Goal: Task Accomplishment & Management: Complete application form

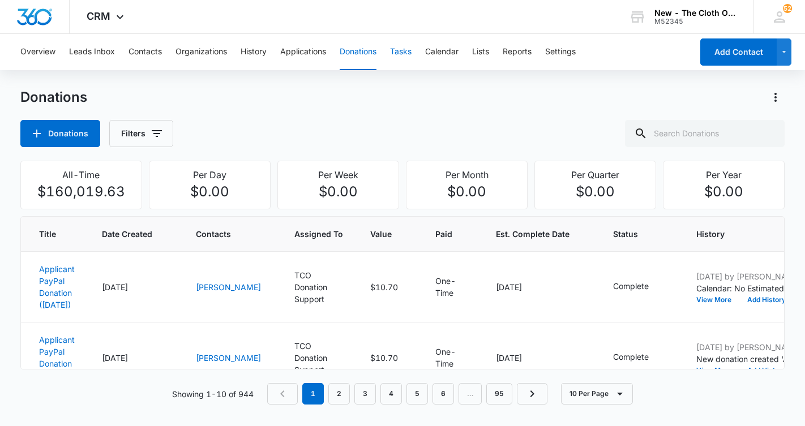
click at [399, 50] on button "Tasks" at bounding box center [401, 52] width 22 height 36
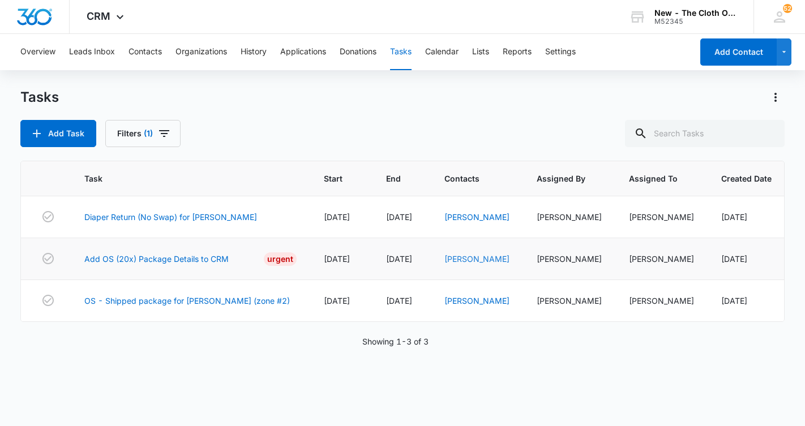
click at [462, 262] on link "[PERSON_NAME]" at bounding box center [476, 259] width 65 height 10
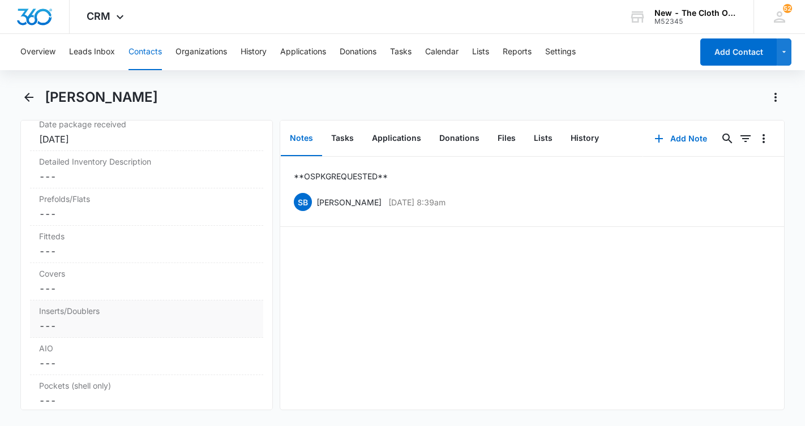
scroll to position [2768, 0]
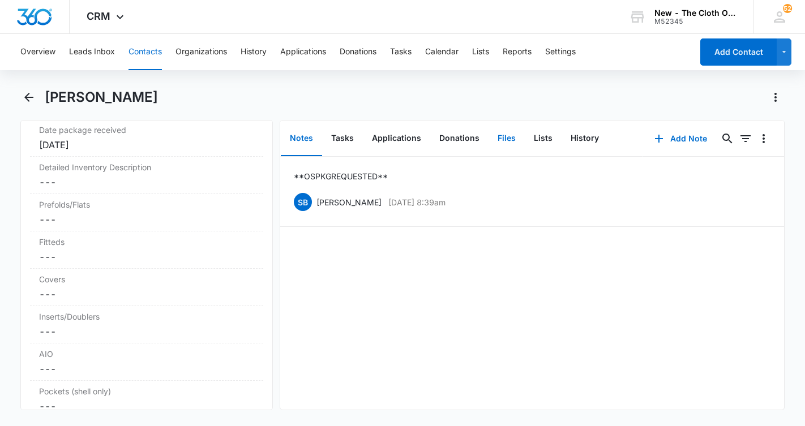
click at [506, 139] on button "Files" at bounding box center [507, 138] width 36 height 35
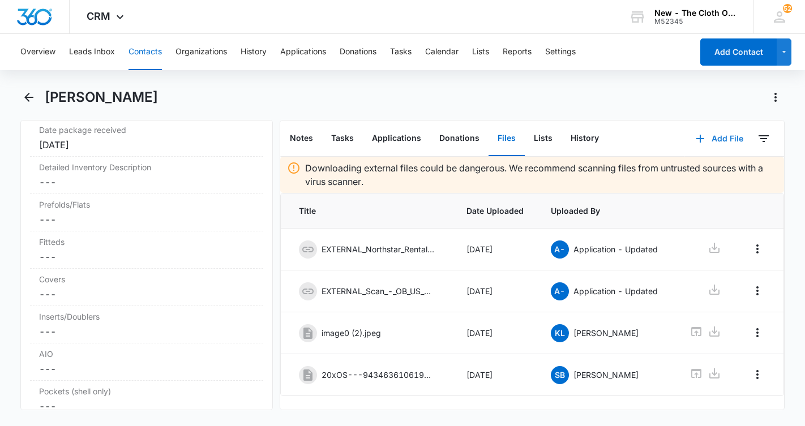
click at [724, 136] on button "Add File" at bounding box center [719, 138] width 70 height 27
click at [310, 331] on img at bounding box center [308, 333] width 18 height 18
click at [695, 330] on icon at bounding box center [697, 332] width 14 height 14
click at [716, 138] on button "Add File" at bounding box center [719, 138] width 70 height 27
click at [706, 177] on div "Upload Files" at bounding box center [704, 175] width 45 height 8
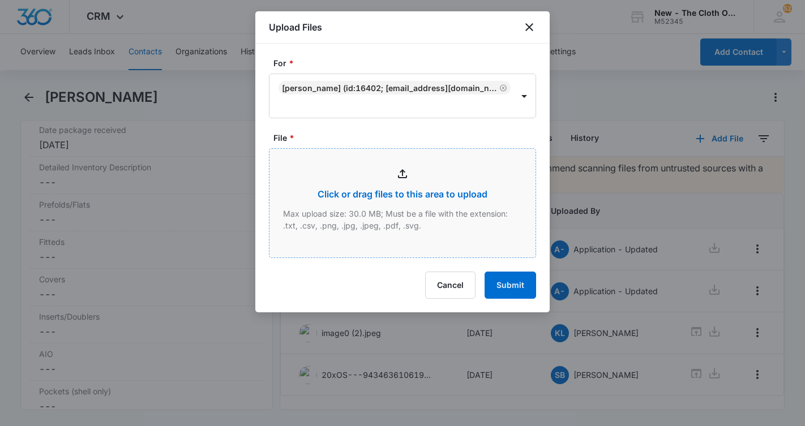
click at [403, 187] on input "File *" at bounding box center [402, 203] width 266 height 109
type input "C:\fakepath\[PERSON_NAME] OS.jpeg"
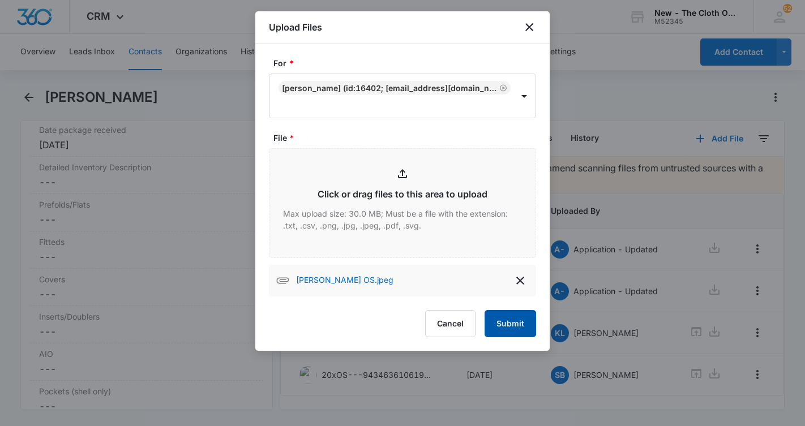
click at [506, 323] on button "Submit" at bounding box center [511, 323] width 52 height 27
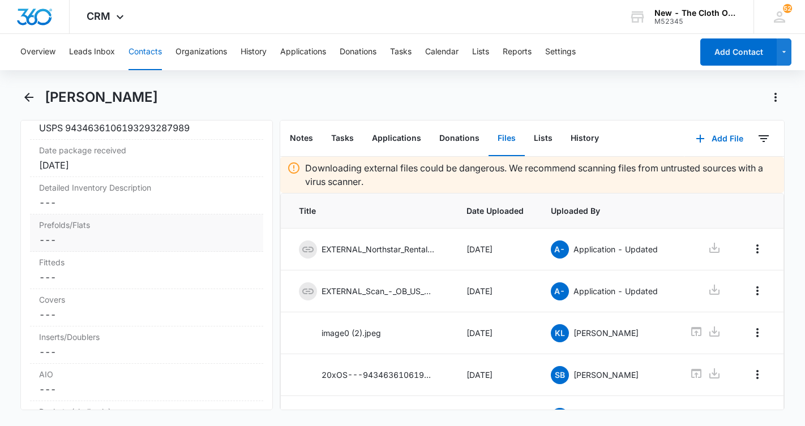
scroll to position [2743, 0]
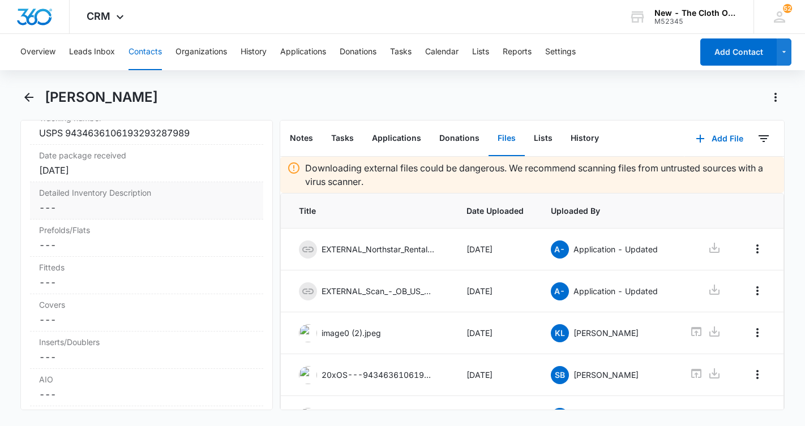
click at [105, 215] on dd "Cancel Save Changes ---" at bounding box center [146, 208] width 215 height 14
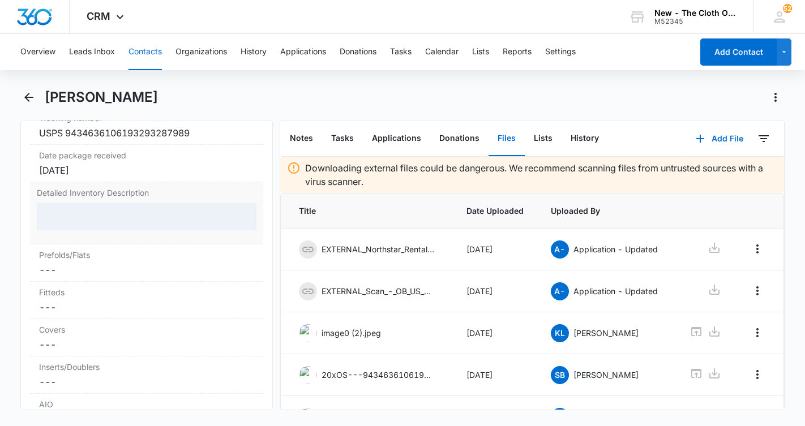
click at [107, 230] on div at bounding box center [147, 216] width 220 height 27
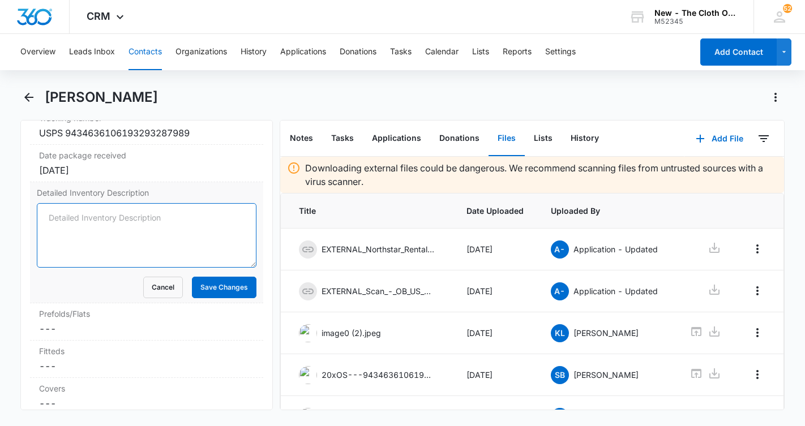
click at [109, 230] on textarea "Detailed Inventory Description" at bounding box center [147, 235] width 220 height 65
paste textarea "EXTRAS - 1 Blueberry trainer (giraffes) INSERTS (30) - 20 natural fibers, 10 mi…"
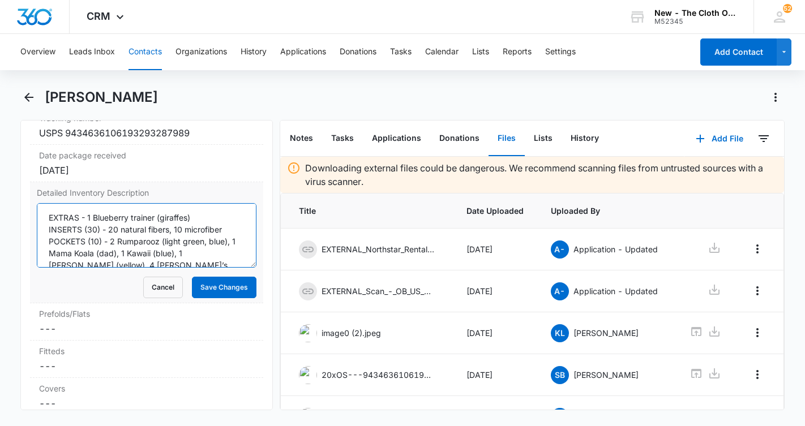
scroll to position [71, 0]
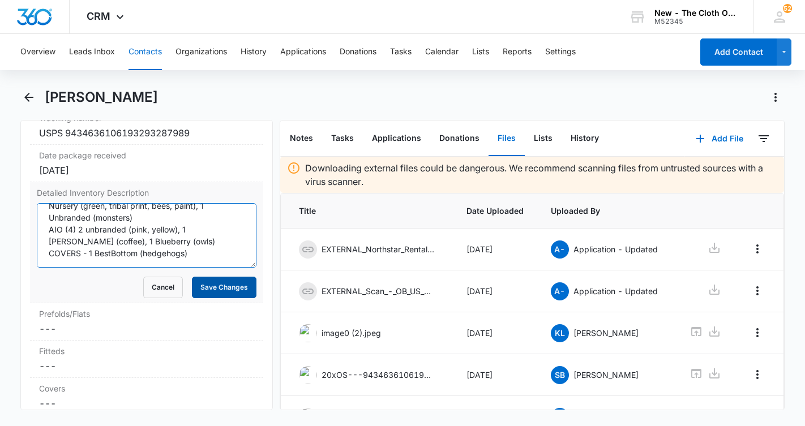
type textarea "EXTRAS - 1 Blueberry trainer (giraffes) INSERTS (30) - 20 natural fibers, 10 mi…"
click at [213, 297] on button "Save Changes" at bounding box center [224, 288] width 65 height 22
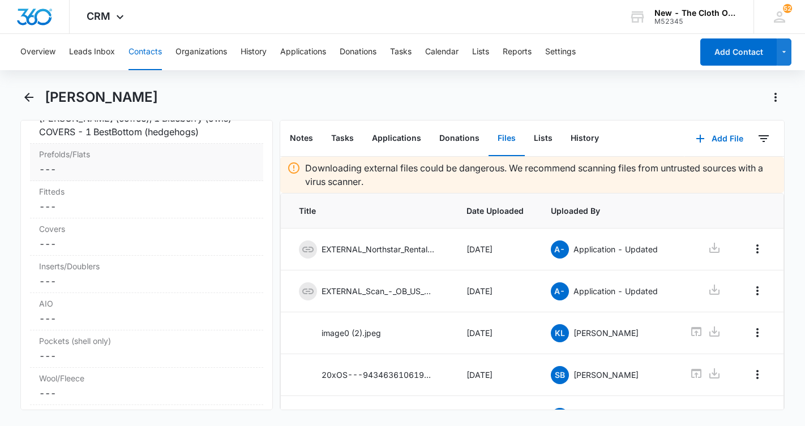
scroll to position [2930, 0]
click at [86, 283] on dd "Cancel Save Changes ---" at bounding box center [146, 279] width 215 height 14
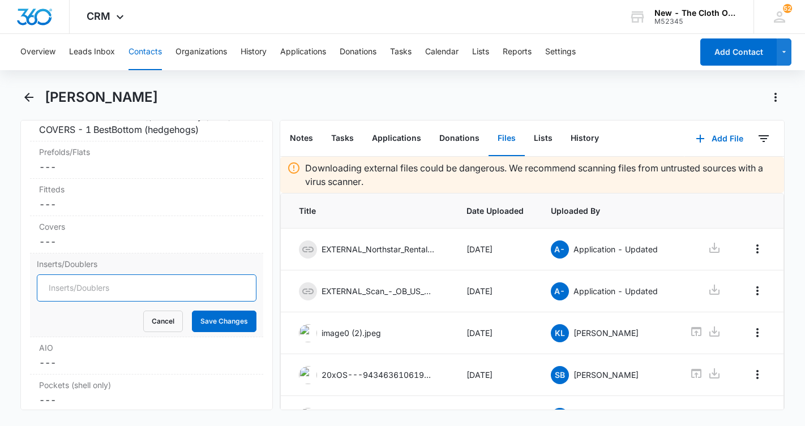
click at [94, 289] on input "Inserts/Doublers" at bounding box center [147, 288] width 220 height 27
type input "30"
click at [225, 323] on button "Save Changes" at bounding box center [224, 322] width 65 height 22
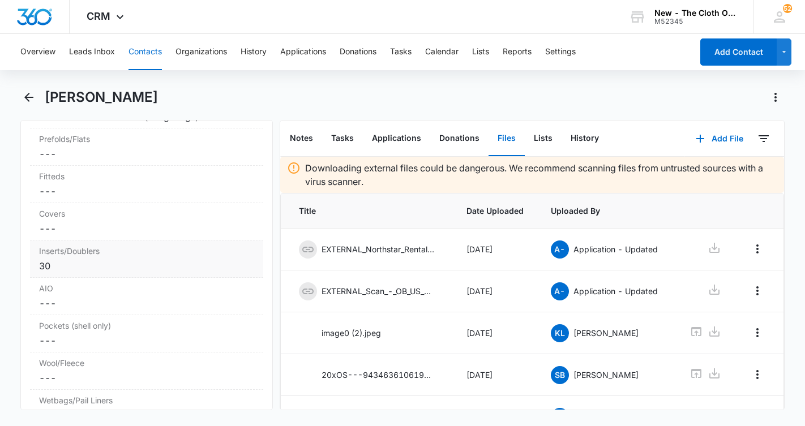
scroll to position [2943, 0]
click at [69, 332] on div "Pockets (shell only) Cancel Save Changes ---" at bounding box center [146, 333] width 233 height 37
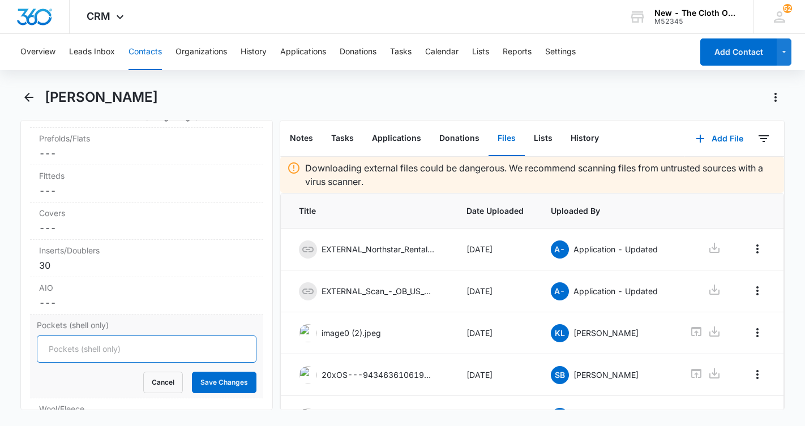
click at [67, 348] on input "Pockets (shell only)" at bounding box center [147, 349] width 220 height 27
type input "10"
click at [202, 382] on button "Save Changes" at bounding box center [224, 383] width 65 height 22
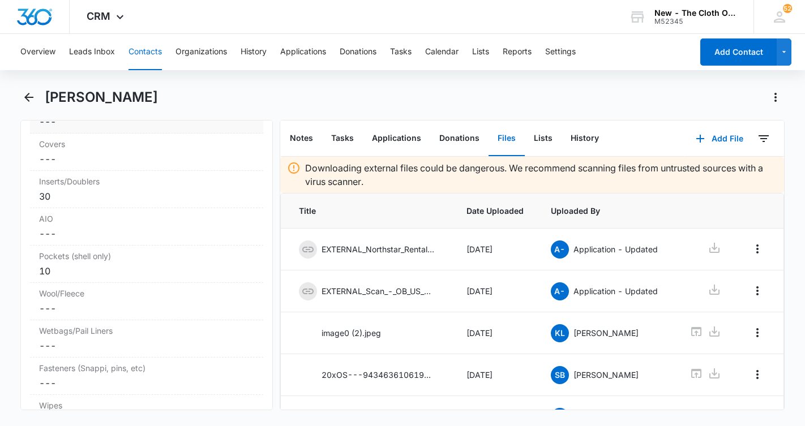
scroll to position [3023, 0]
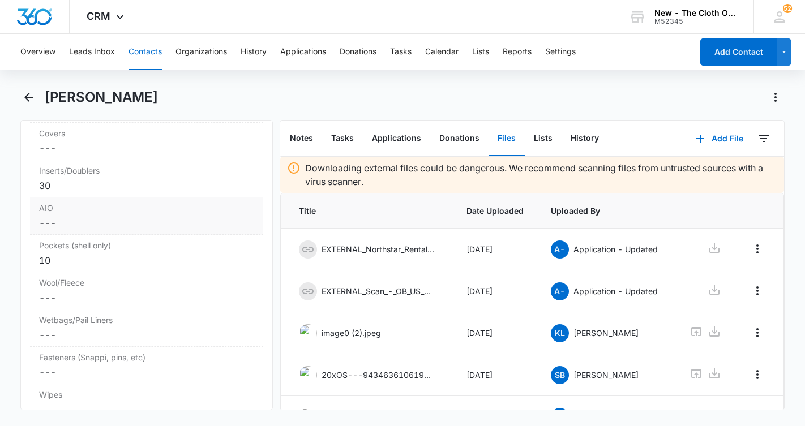
click at [72, 216] on div "AIO Cancel Save Changes ---" at bounding box center [146, 216] width 233 height 37
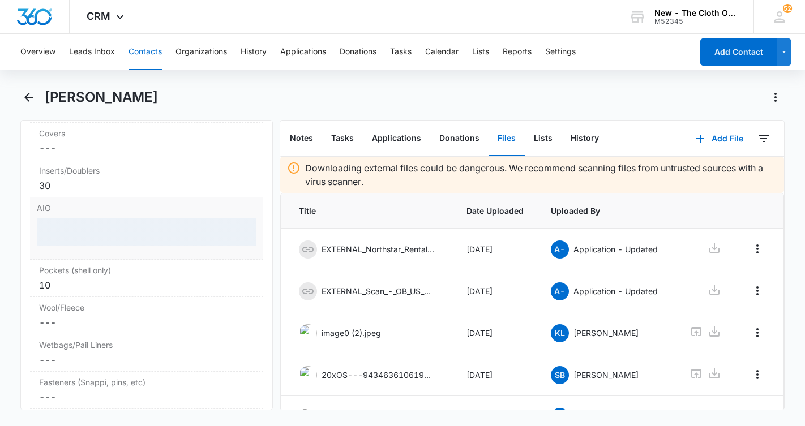
click at [74, 231] on div at bounding box center [147, 232] width 220 height 27
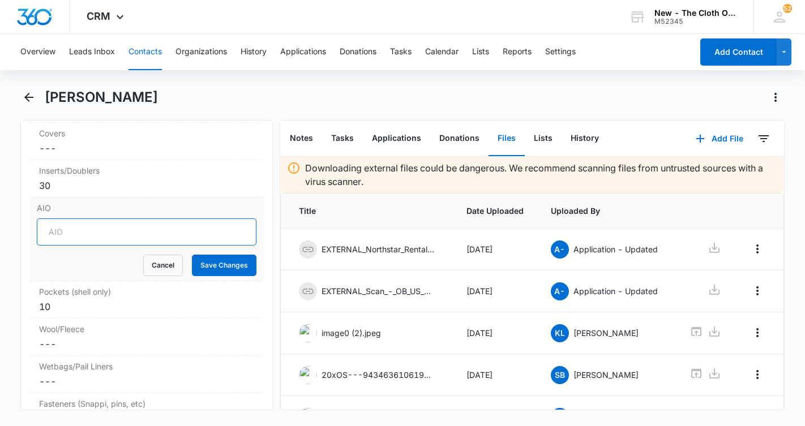
click at [92, 234] on input "AIO" at bounding box center [147, 232] width 220 height 27
type input "4"
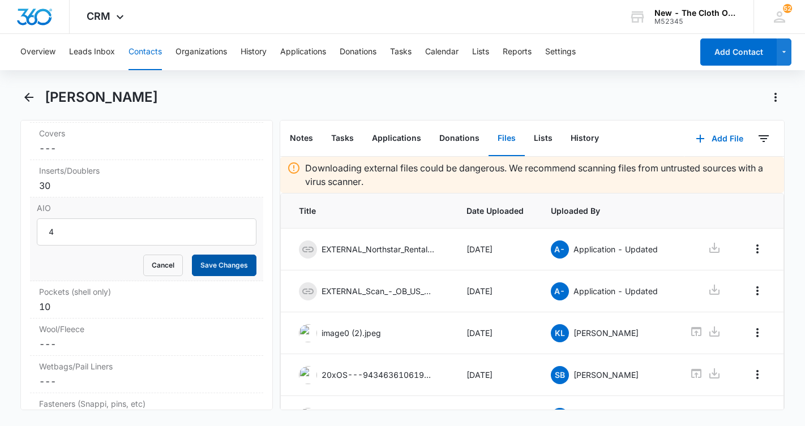
click at [222, 267] on button "Save Changes" at bounding box center [224, 266] width 65 height 22
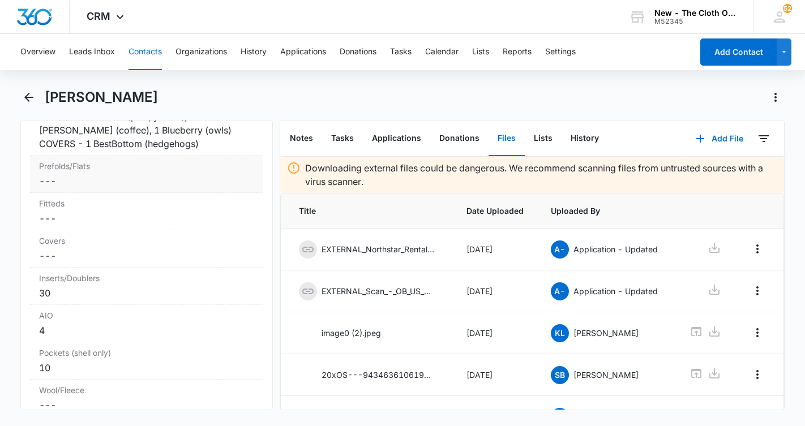
scroll to position [2919, 0]
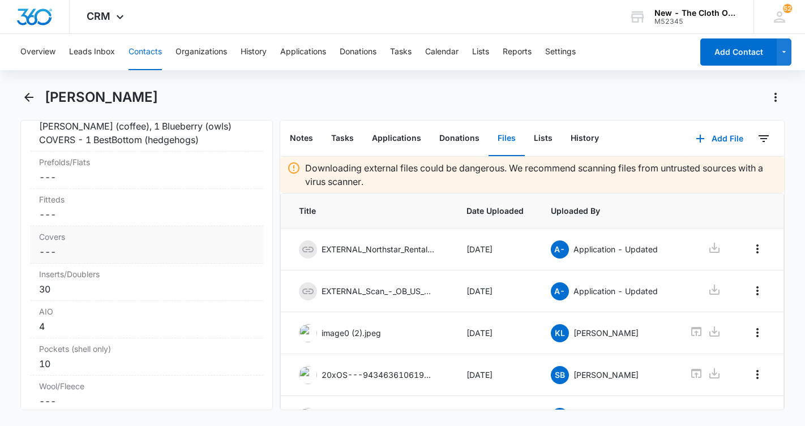
click at [78, 250] on dd "Cancel Save Changes ---" at bounding box center [146, 252] width 215 height 14
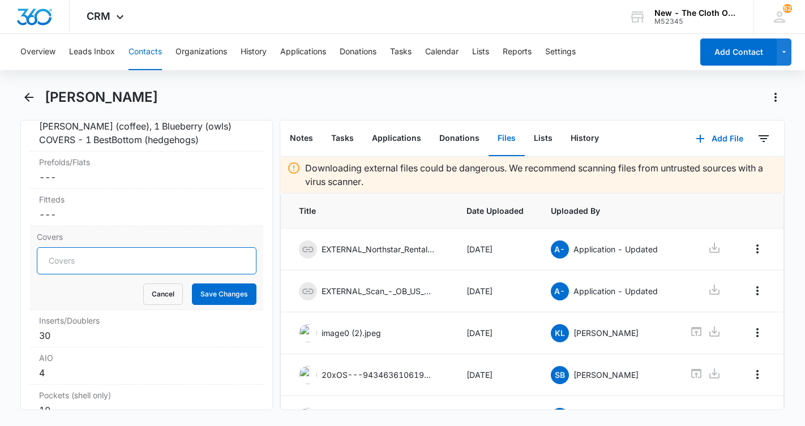
click at [96, 267] on input "Covers" at bounding box center [147, 260] width 220 height 27
type input "1"
click at [216, 292] on button "Save Changes" at bounding box center [224, 295] width 65 height 22
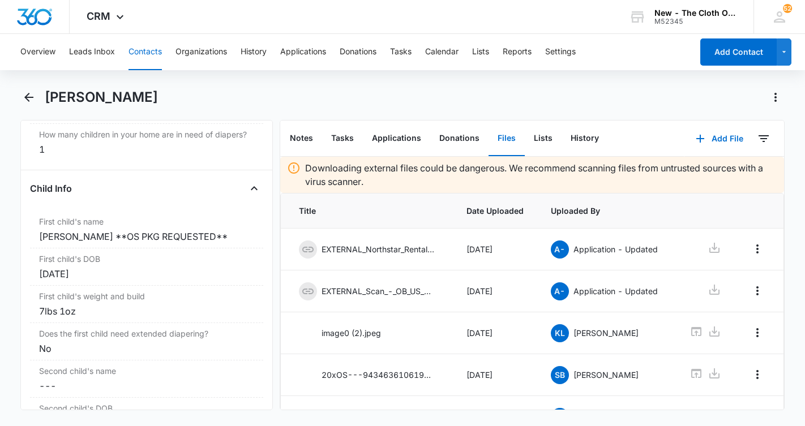
scroll to position [1237, 0]
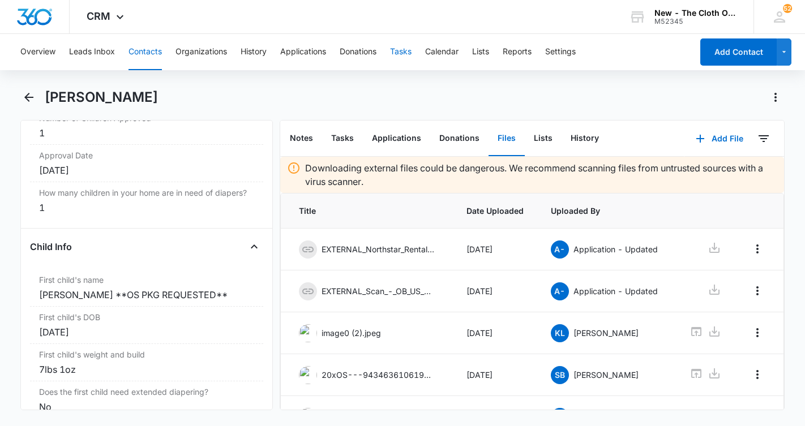
click at [408, 53] on button "Tasks" at bounding box center [401, 52] width 22 height 36
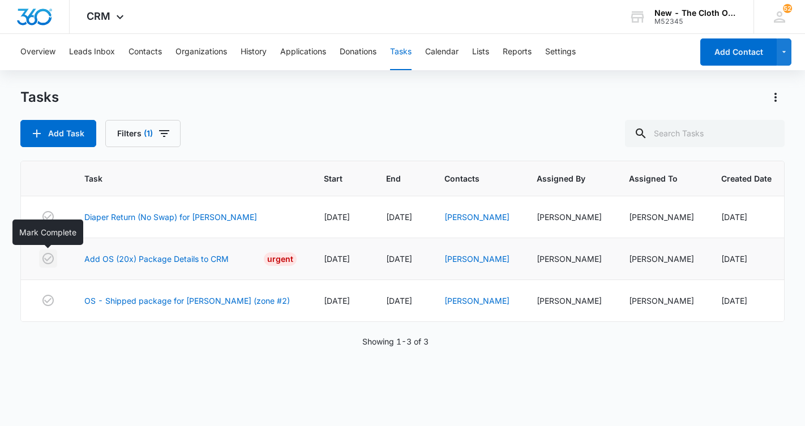
click at [43, 256] on icon "button" at bounding box center [47, 258] width 11 height 11
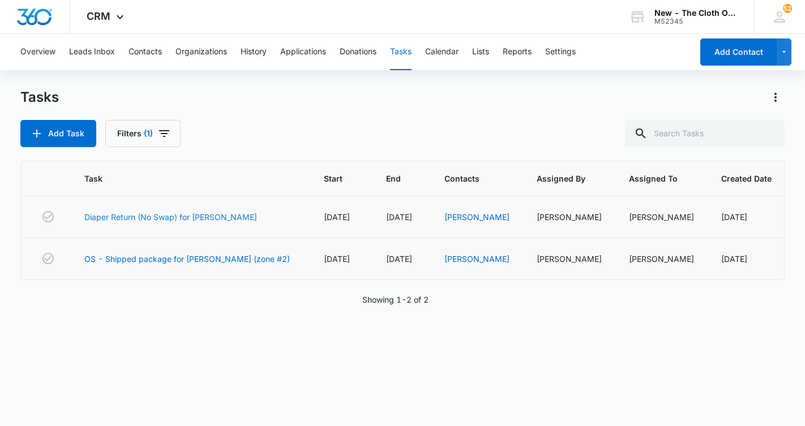
click at [140, 218] on link "Diaper Return (No Swap) for [PERSON_NAME]" at bounding box center [170, 217] width 173 height 12
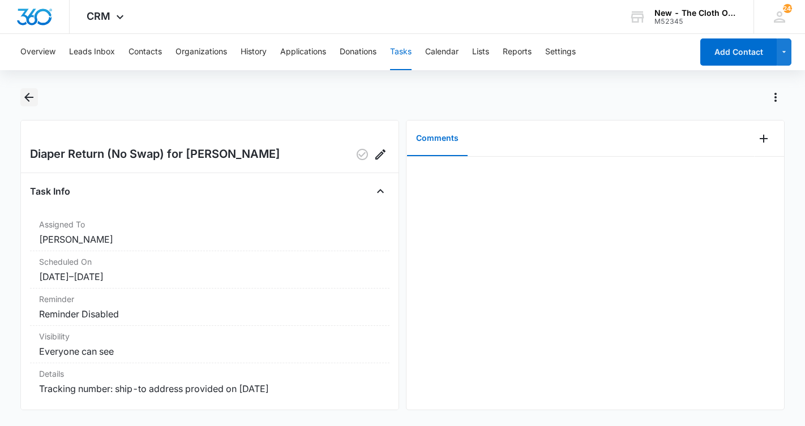
click at [29, 100] on icon "Back" at bounding box center [29, 98] width 14 height 14
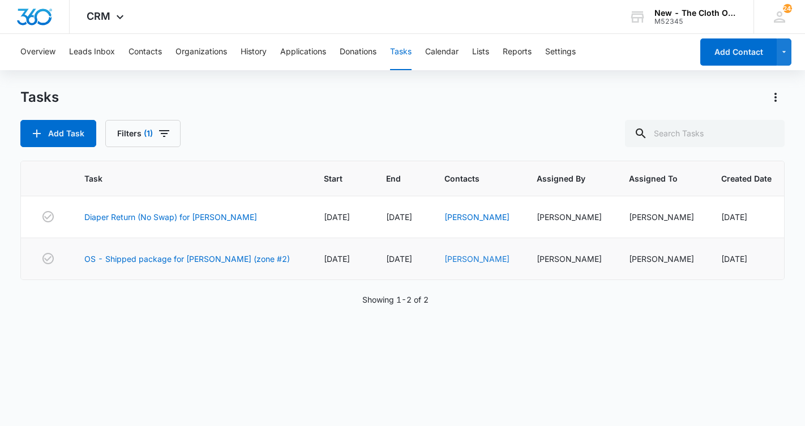
click at [465, 260] on link "[PERSON_NAME]" at bounding box center [476, 259] width 65 height 10
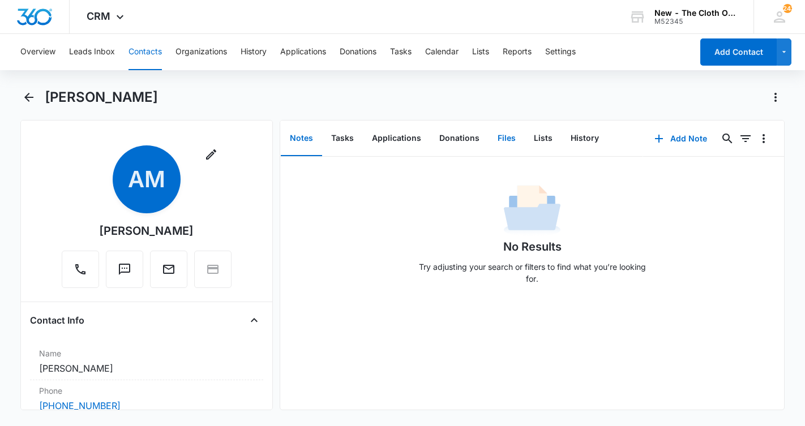
click at [500, 138] on button "Files" at bounding box center [507, 138] width 36 height 35
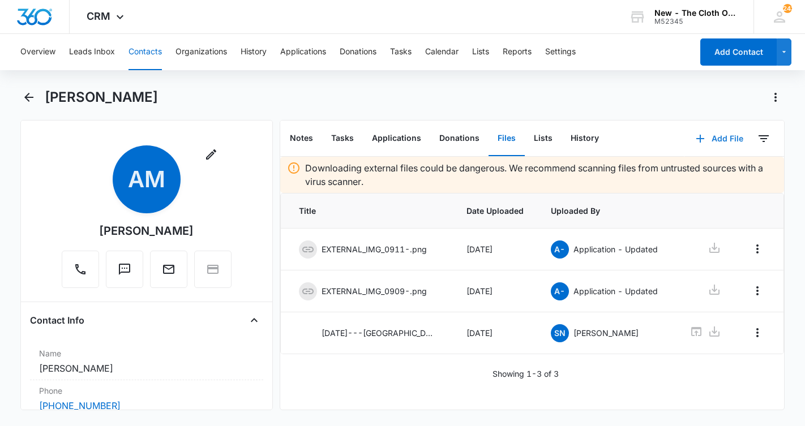
click at [713, 141] on button "Add File" at bounding box center [719, 138] width 70 height 27
click at [701, 178] on div "Upload Files" at bounding box center [704, 175] width 45 height 8
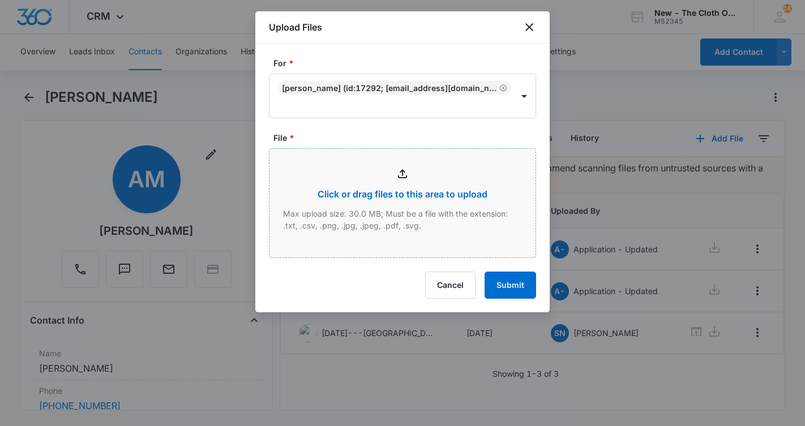
click at [397, 196] on input "File *" at bounding box center [402, 203] width 266 height 109
type input "C:\fakepath\A Moore.jpeg"
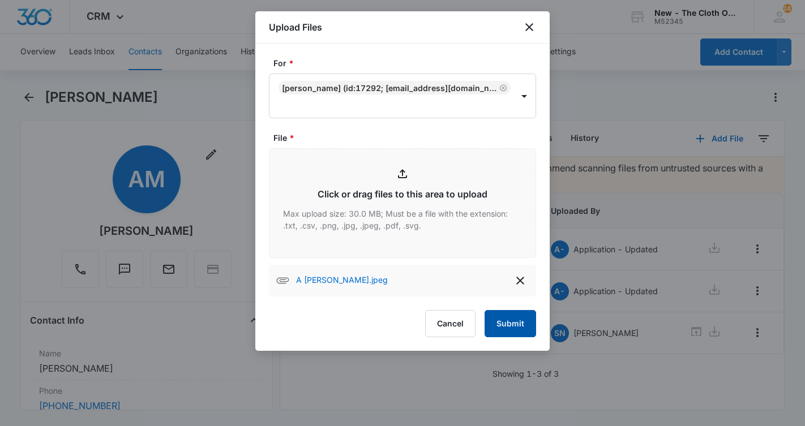
click at [516, 285] on icon "delete" at bounding box center [520, 281] width 14 height 14
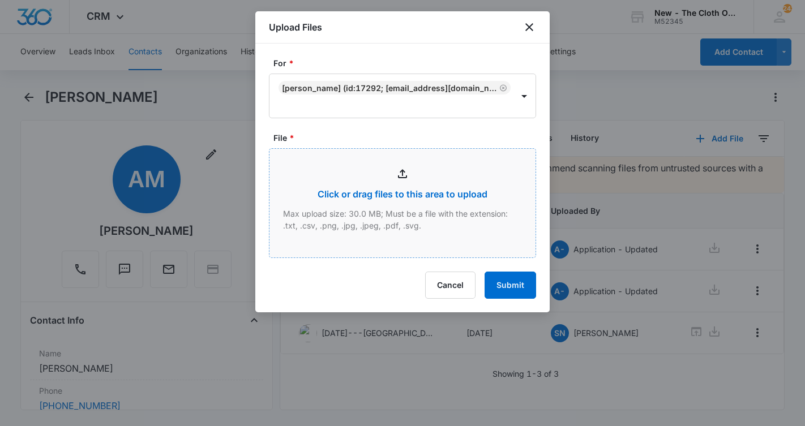
click at [371, 192] on input "File *" at bounding box center [402, 203] width 266 height 109
click at [445, 281] on button "Cancel" at bounding box center [450, 285] width 50 height 27
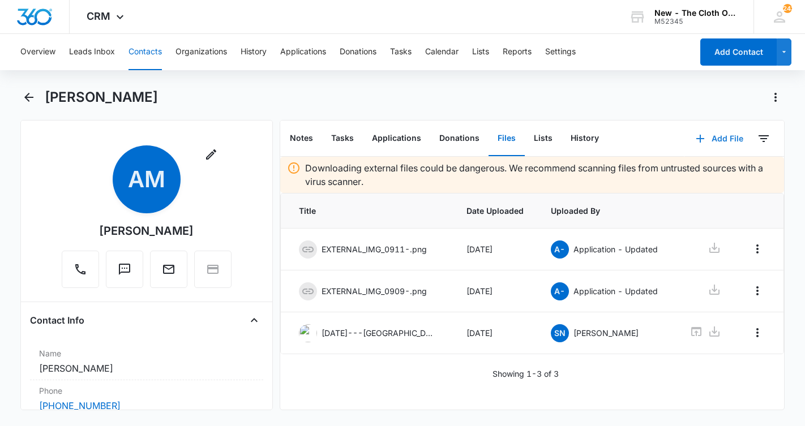
click at [720, 136] on button "Add File" at bounding box center [719, 138] width 70 height 27
click at [713, 168] on button "Upload Files" at bounding box center [711, 174] width 86 height 17
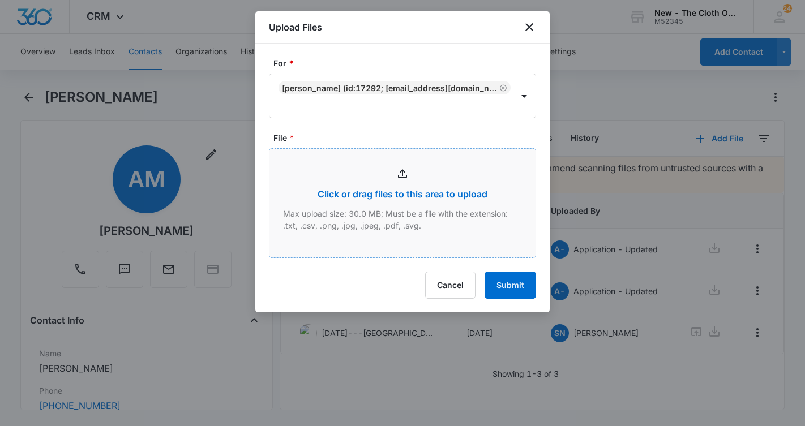
click at [399, 180] on input "File *" at bounding box center [402, 203] width 266 height 109
type input "C:\fakepath\A Moore.jpeg"
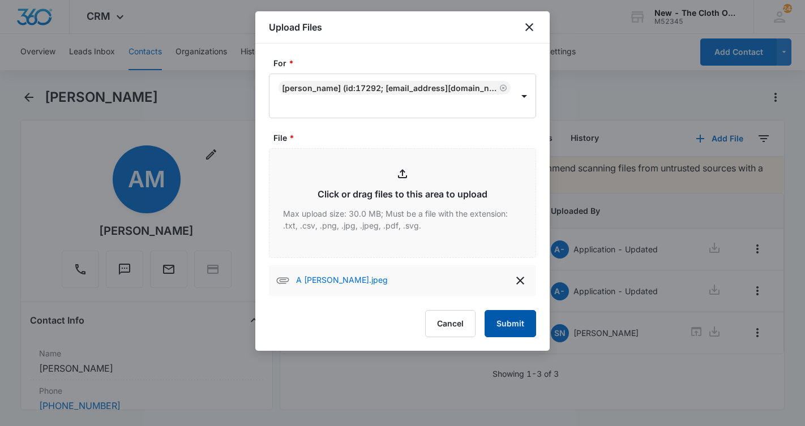
click at [523, 314] on button "Submit" at bounding box center [511, 323] width 52 height 27
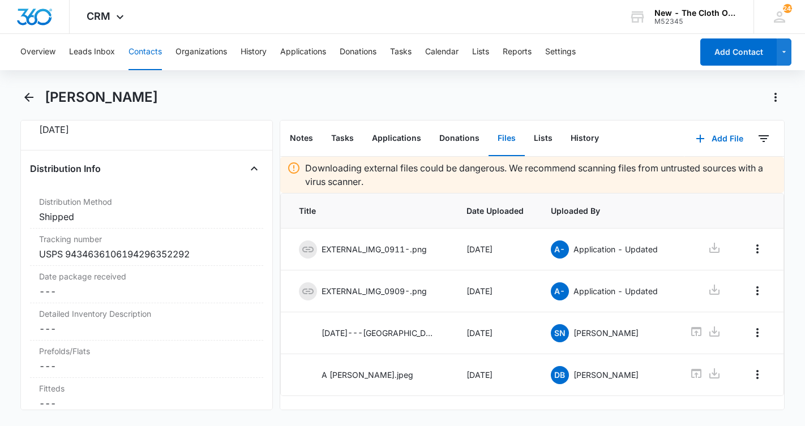
scroll to position [2611, 0]
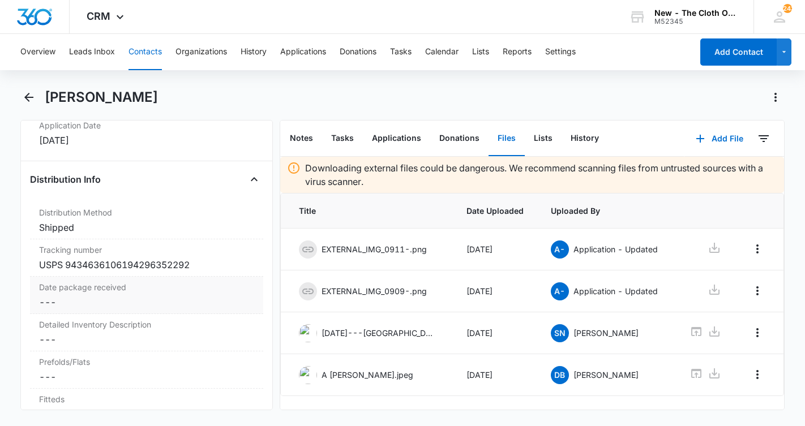
click at [100, 306] on dd "Cancel Save Changes ---" at bounding box center [146, 303] width 215 height 14
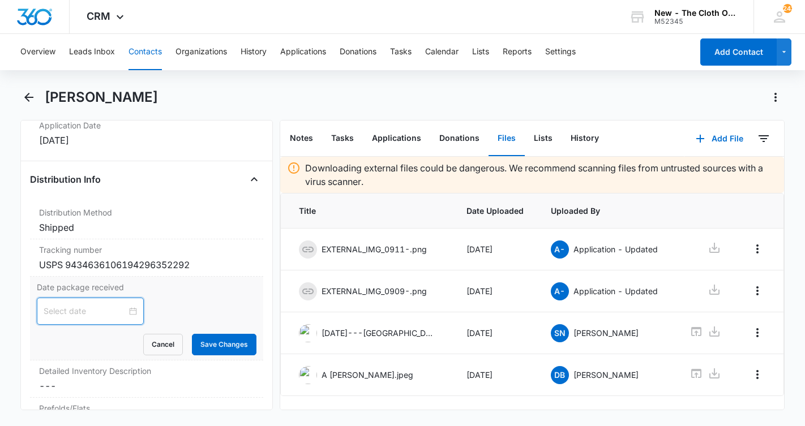
click at [114, 313] on input at bounding box center [85, 311] width 83 height 12
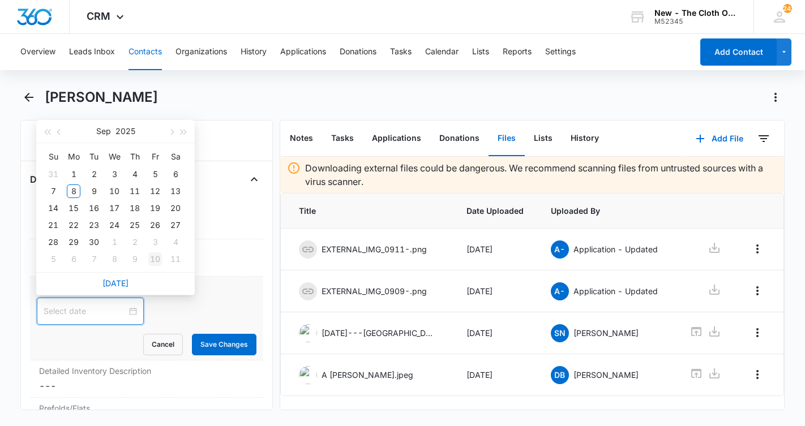
type input "Oct 10, 2025"
click at [227, 311] on div "Sep 2025 Su Mo Tu We Th Fr Sa 31 1 2 3 4 5 6 7 8 9 10 11 12 13 14 15 16 17 18 1…" at bounding box center [147, 311] width 220 height 27
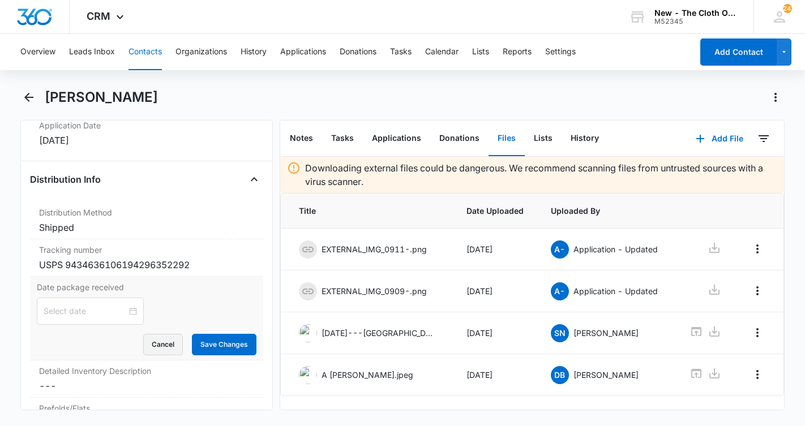
click at [175, 355] on button "Cancel" at bounding box center [163, 345] width 40 height 22
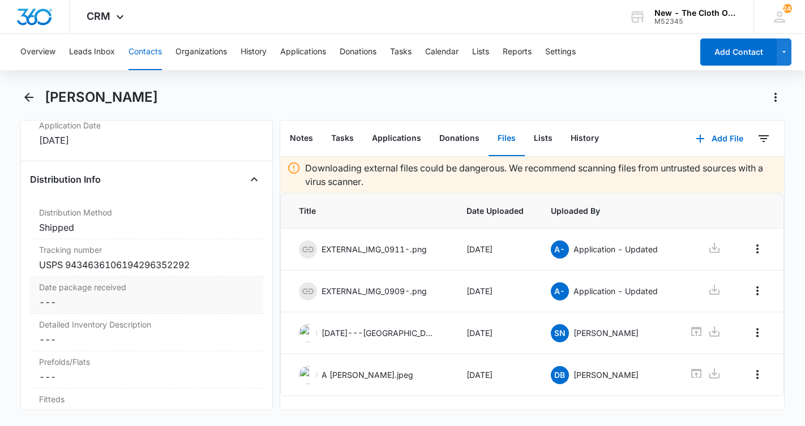
click at [62, 304] on dd "Cancel Save Changes ---" at bounding box center [146, 303] width 215 height 14
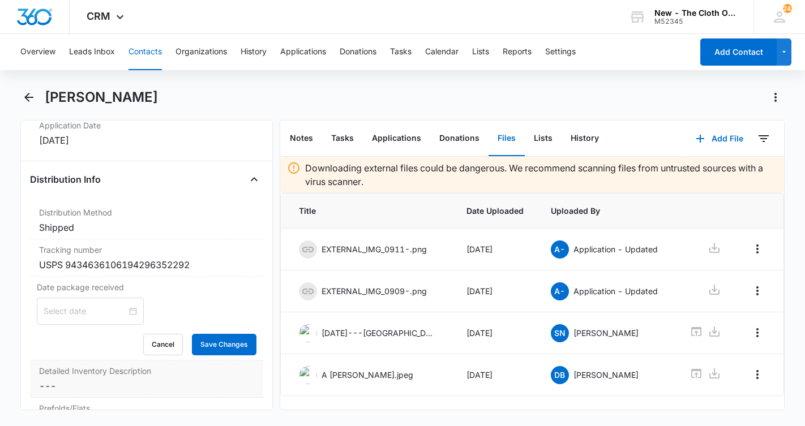
click at [53, 387] on dd "Cancel Save Changes ---" at bounding box center [146, 386] width 215 height 14
click at [165, 344] on button "Cancel" at bounding box center [163, 345] width 40 height 22
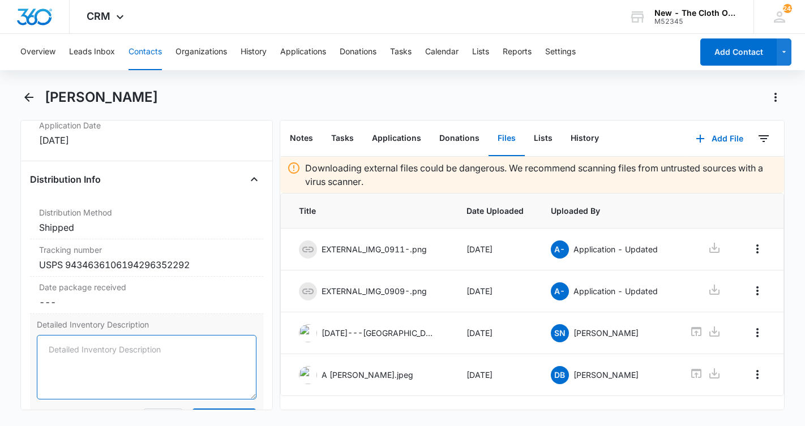
click at [101, 362] on textarea "Detailed Inventory Description" at bounding box center [147, 367] width 220 height 65
paste textarea "AIO - Grovia (pink), Nikki’s (mint) COVERS - Bummis (flowers) PREFOLDS (1) POCK…"
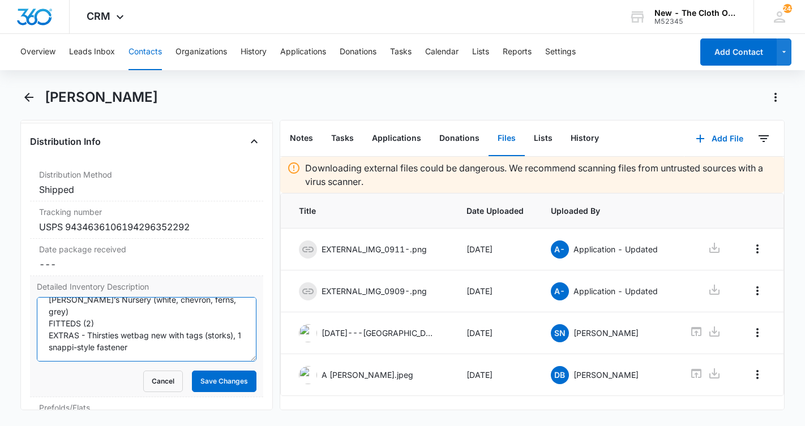
scroll to position [2664, 0]
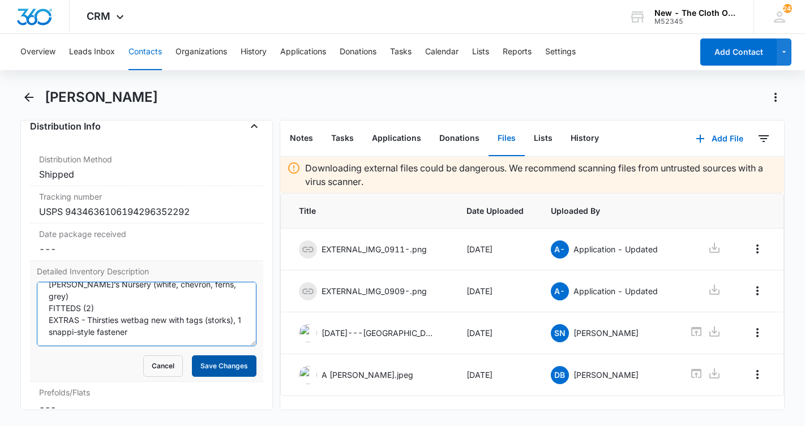
type textarea "AIO - Grovia (pink), Nikki’s (mint) COVERS - Bummis (flowers) PREFOLDS (1) POCK…"
click at [224, 368] on button "Save Changes" at bounding box center [224, 367] width 65 height 22
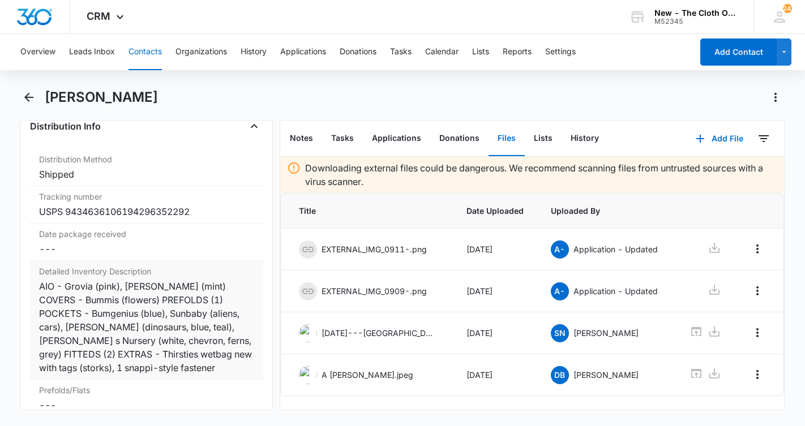
click at [67, 286] on div "AIO - Grovia (pink), Nikki s (mint) COVERS - Bummis (flowers) PREFOLDS (1) POCK…" at bounding box center [146, 327] width 215 height 95
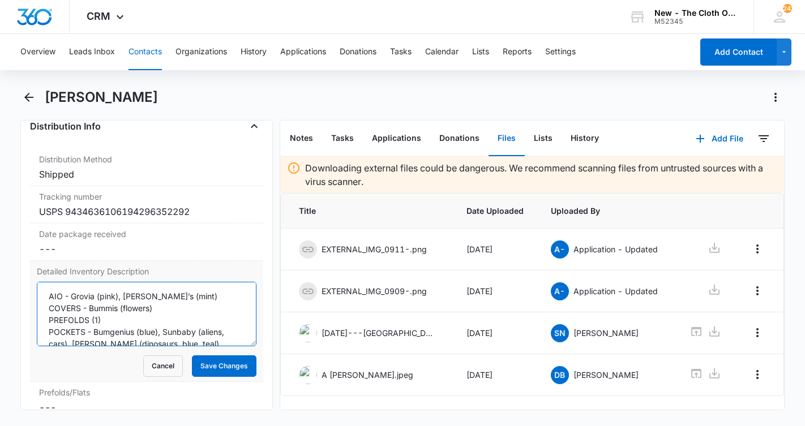
click at [64, 298] on textarea "AIO - Grovia (pink), Nikki’s (mint) COVERS - Bummis (flowers) PREFOLDS (1) POCK…" at bounding box center [147, 314] width 220 height 65
type textarea "AIO - Grovia (pink), Nikki’s (mint) COVERS - Bummis (flowers) PREFOLDS (1) POCK…"
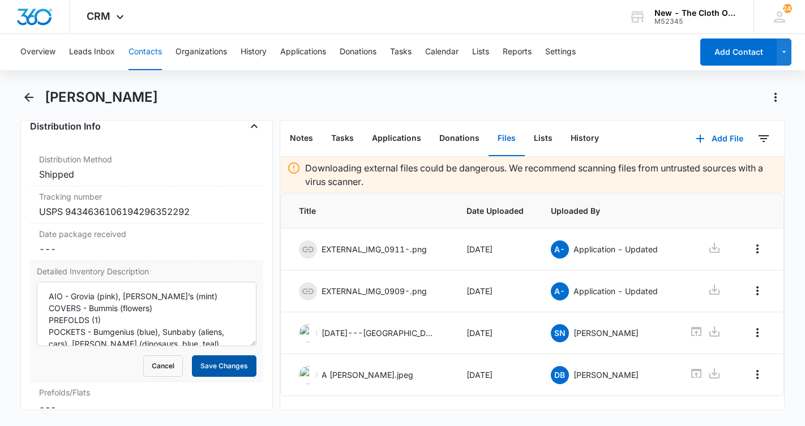
click at [220, 371] on button "Save Changes" at bounding box center [224, 367] width 65 height 22
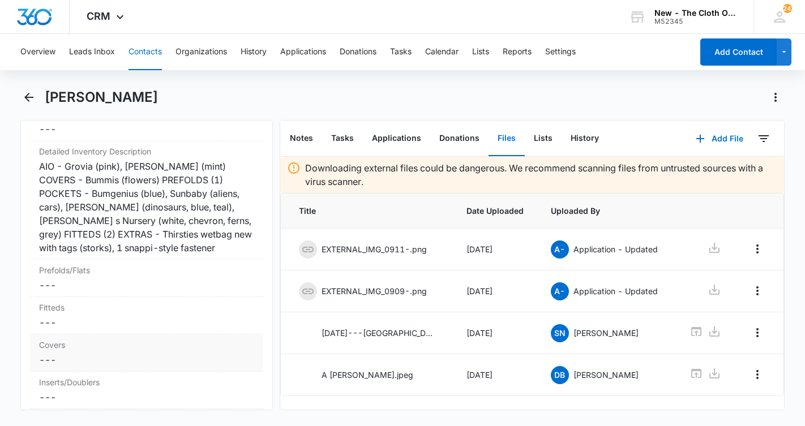
scroll to position [2859, 0]
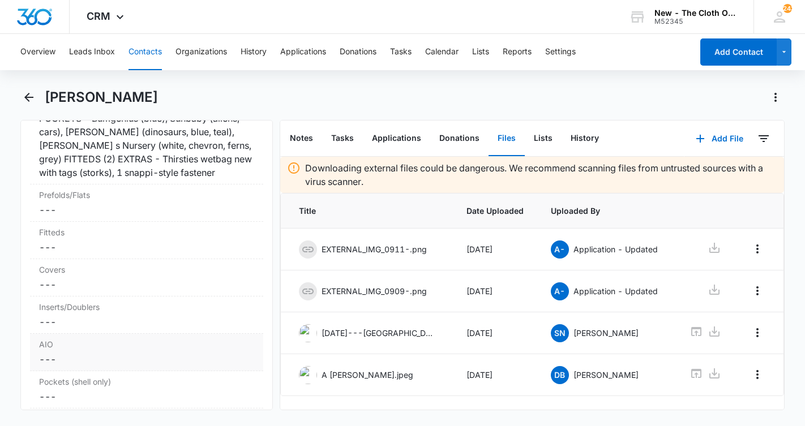
click at [57, 363] on dd "Cancel Save Changes ---" at bounding box center [146, 360] width 215 height 14
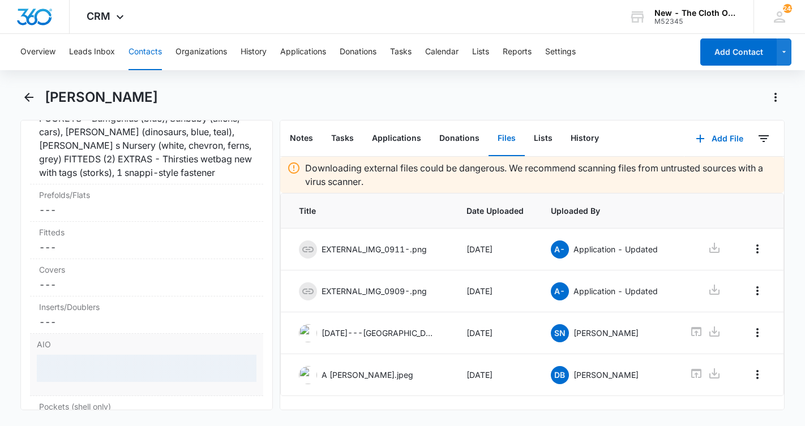
click at [79, 372] on div at bounding box center [147, 368] width 220 height 27
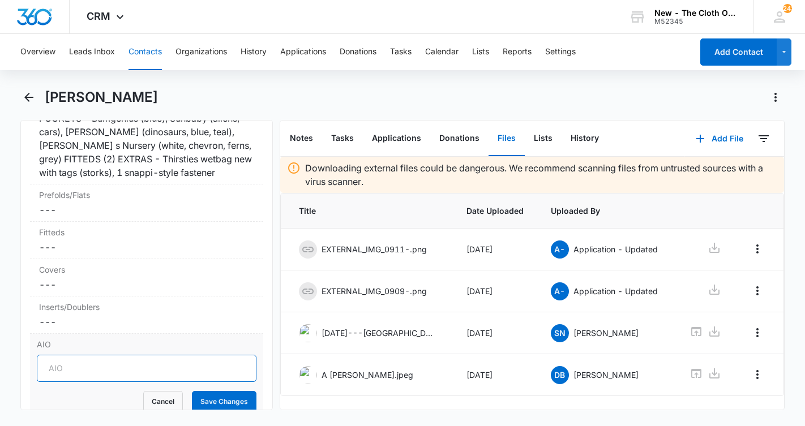
click at [87, 362] on input "AIO" at bounding box center [147, 368] width 220 height 27
type input "2"
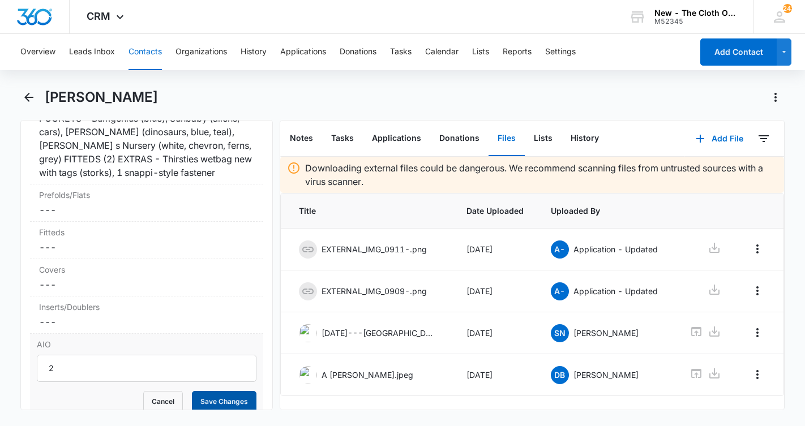
click at [213, 397] on button "Save Changes" at bounding box center [224, 402] width 65 height 22
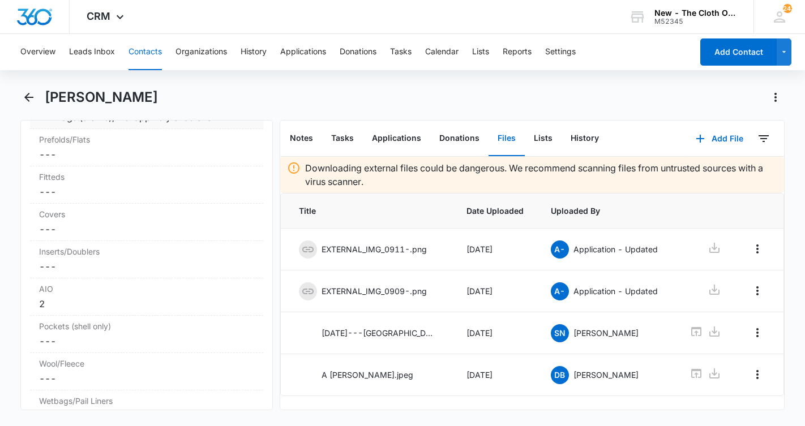
scroll to position [2916, 0]
click at [100, 223] on dd "Cancel Save Changes ---" at bounding box center [146, 228] width 215 height 14
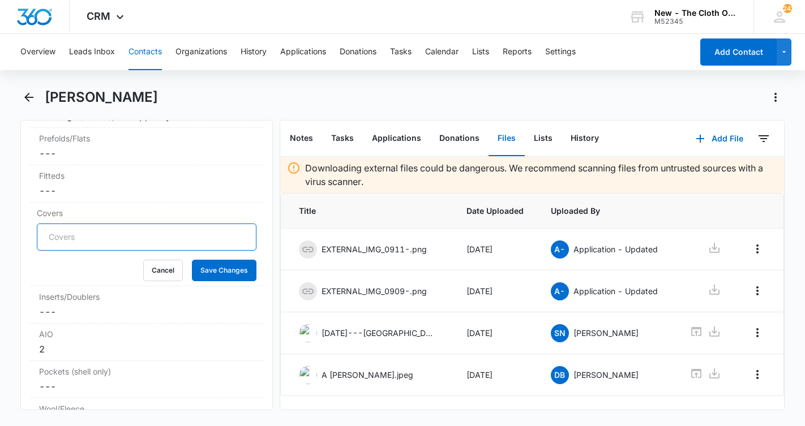
click at [106, 237] on input "Covers" at bounding box center [147, 237] width 220 height 27
type input "1"
click at [199, 273] on button "Save Changes" at bounding box center [224, 271] width 65 height 22
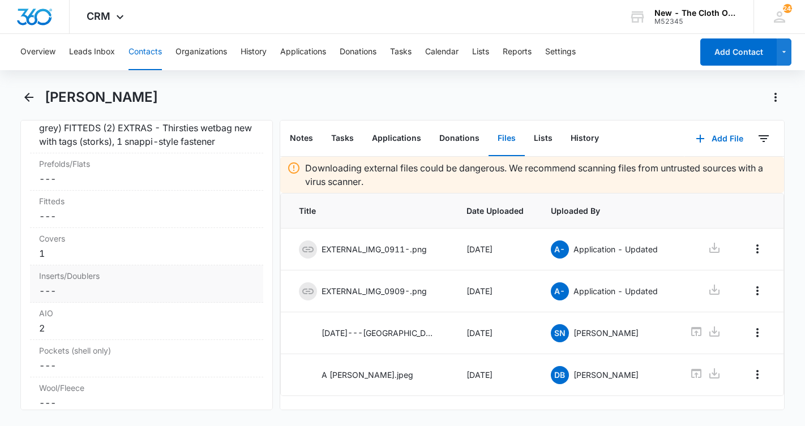
scroll to position [2888, 0]
click at [99, 183] on dd "Cancel Save Changes ---" at bounding box center [146, 181] width 215 height 14
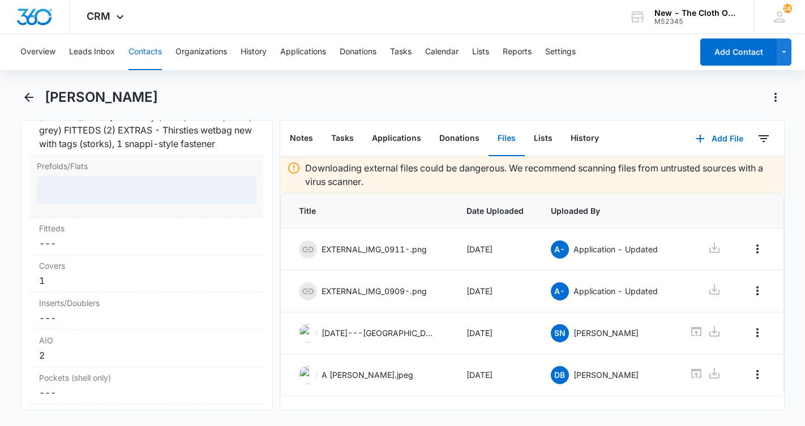
click at [109, 195] on div at bounding box center [147, 190] width 220 height 27
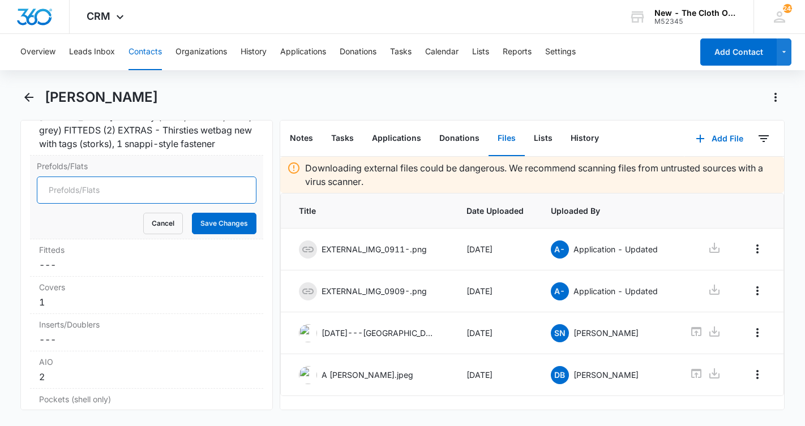
click at [116, 195] on input "Prefolds/Flats" at bounding box center [147, 190] width 220 height 27
type input "1"
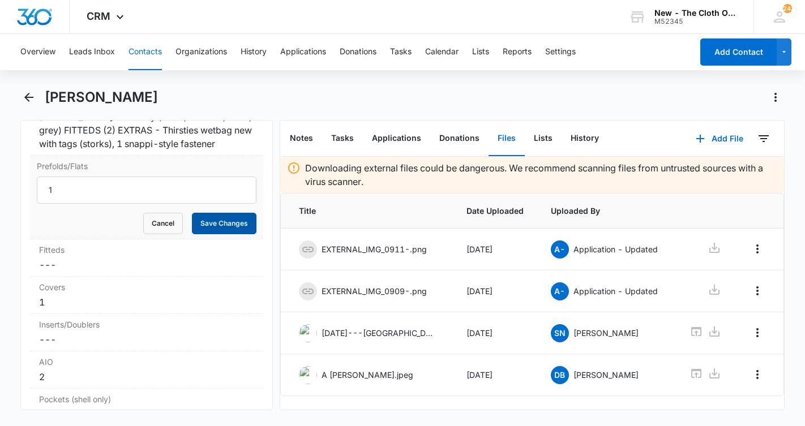
click at [225, 228] on button "Save Changes" at bounding box center [224, 224] width 65 height 22
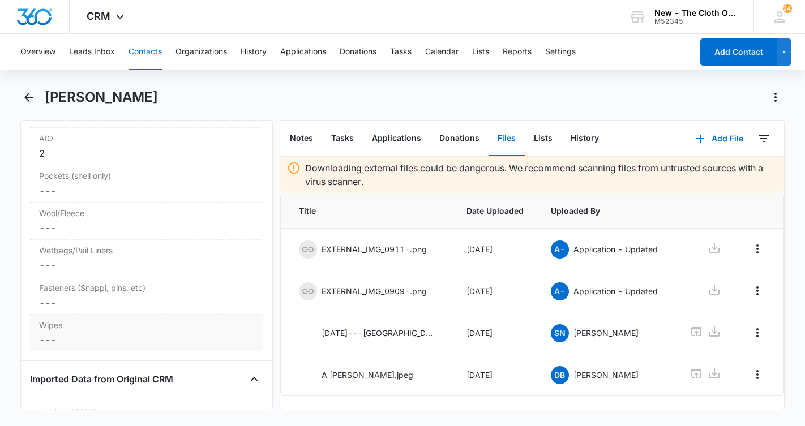
scroll to position [3038, 0]
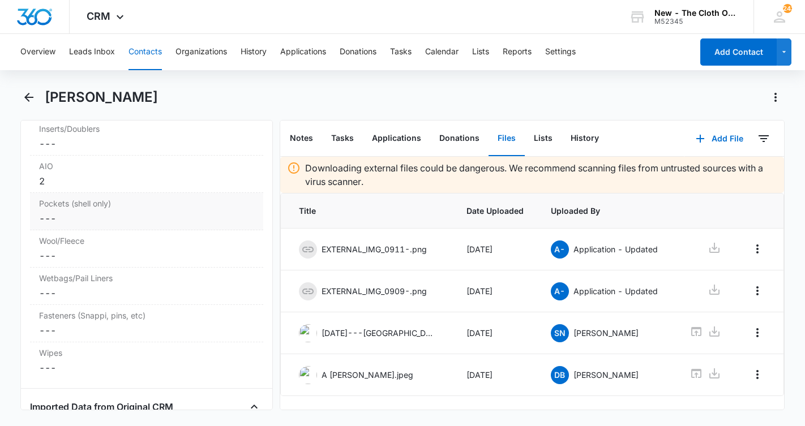
click at [83, 215] on dd "Cancel Save Changes ---" at bounding box center [146, 219] width 215 height 14
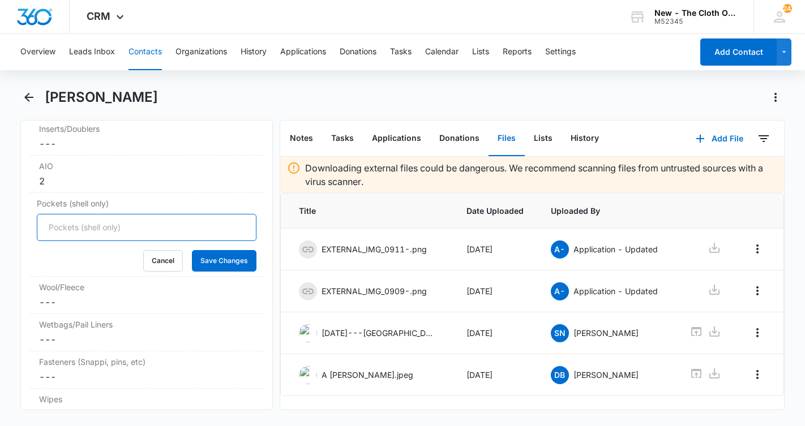
click at [92, 229] on input "Pockets (shell only)" at bounding box center [147, 227] width 220 height 27
type input "10"
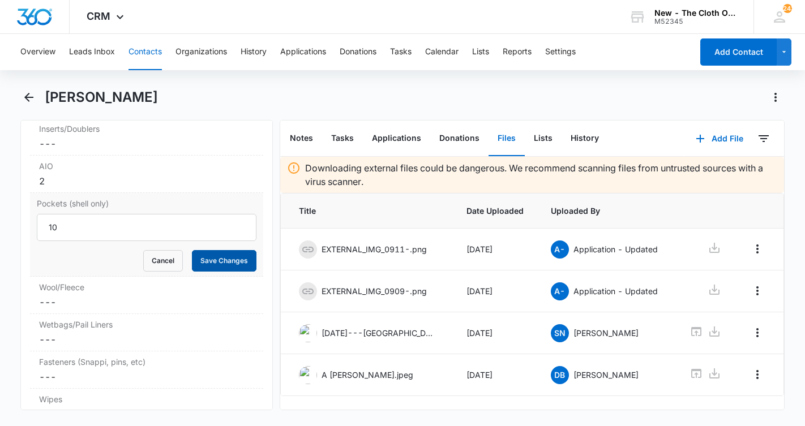
click at [230, 260] on button "Save Changes" at bounding box center [224, 261] width 65 height 22
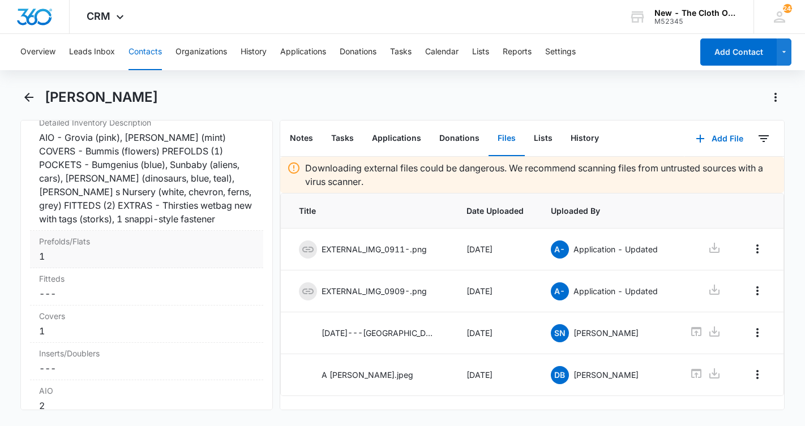
scroll to position [2813, 0]
click at [104, 292] on dd "Cancel Save Changes ---" at bounding box center [146, 293] width 215 height 14
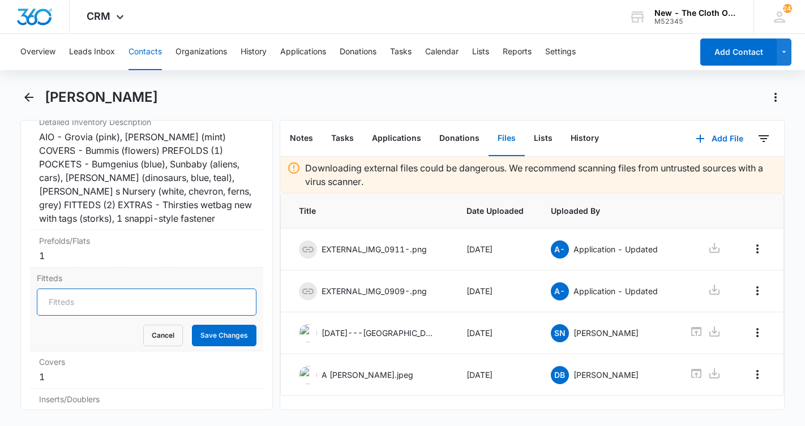
click at [101, 307] on input "Fitteds" at bounding box center [147, 302] width 220 height 27
type input "2"
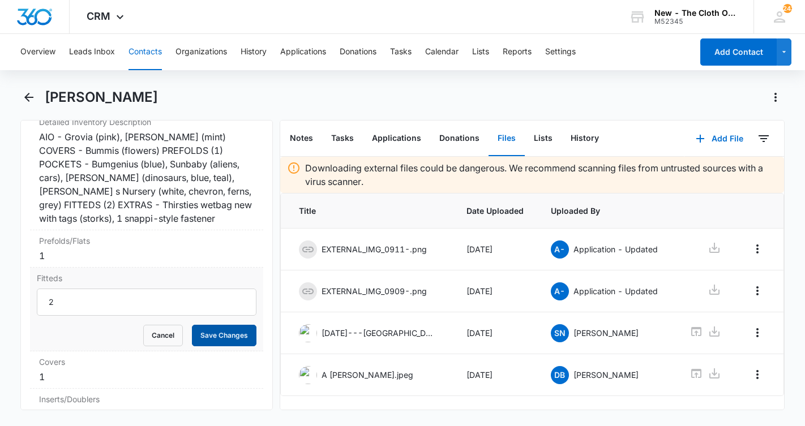
click at [207, 340] on button "Save Changes" at bounding box center [224, 336] width 65 height 22
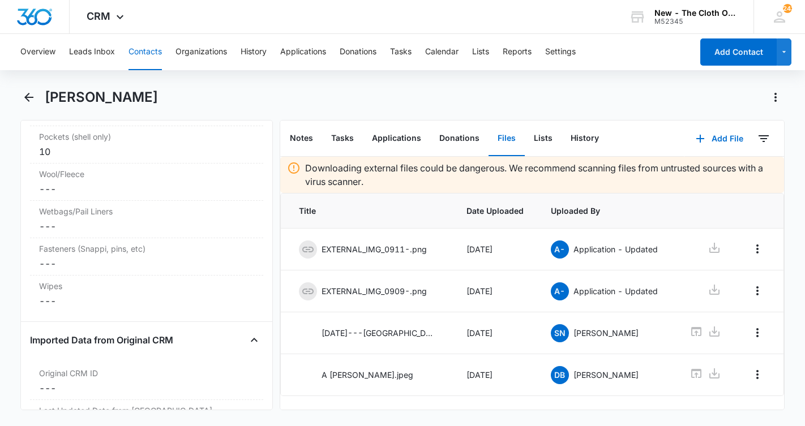
scroll to position [3150, 0]
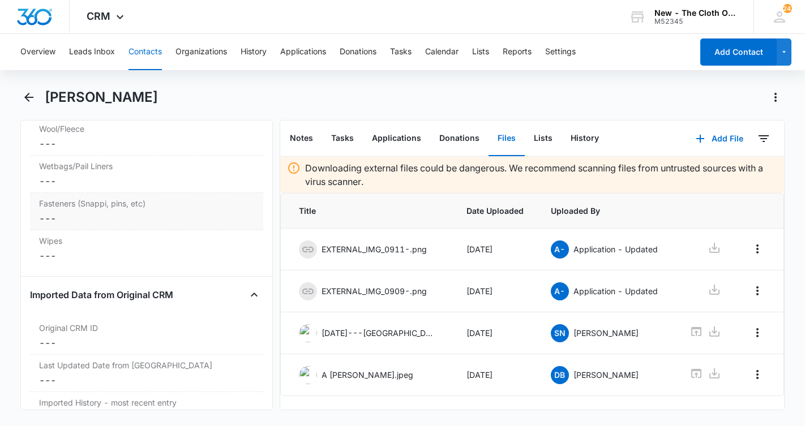
click at [74, 219] on dd "Cancel Save Changes ---" at bounding box center [146, 219] width 215 height 14
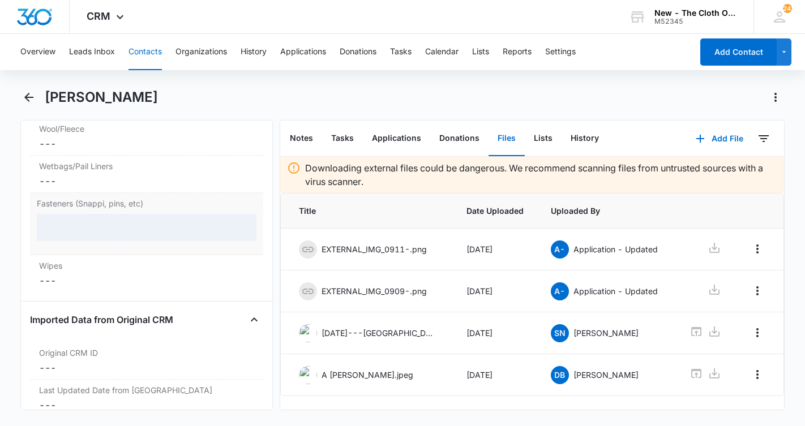
click at [102, 229] on div at bounding box center [147, 227] width 220 height 27
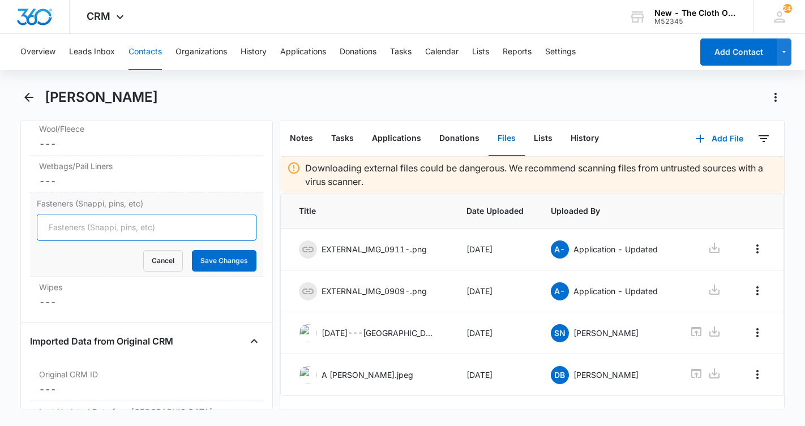
click at [101, 226] on input "Fasteners (Snappi, pins, etc)" at bounding box center [147, 227] width 220 height 27
type input "1"
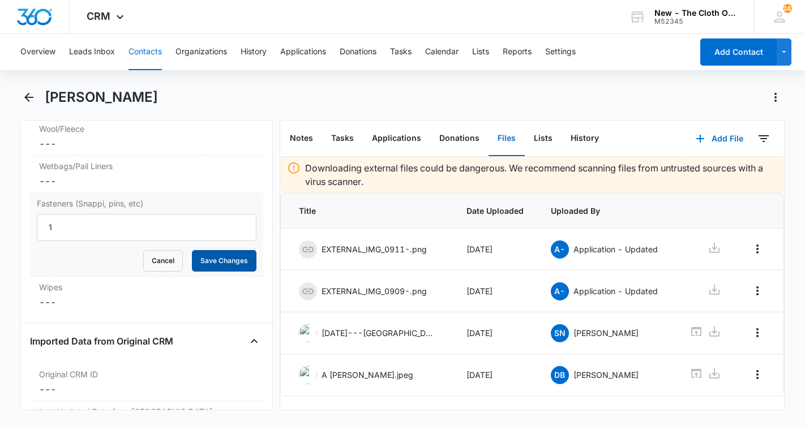
click at [217, 262] on button "Save Changes" at bounding box center [224, 261] width 65 height 22
click at [61, 183] on dd "Cancel Save Changes ---" at bounding box center [146, 181] width 215 height 14
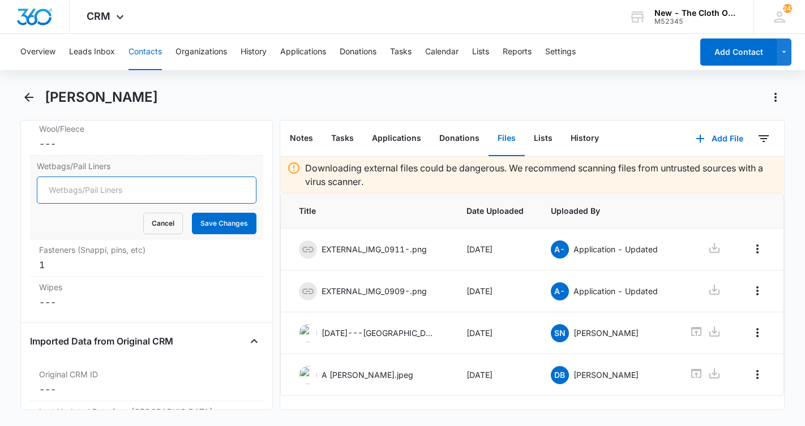
click at [96, 191] on input "Wetbags/Pail Liners" at bounding box center [147, 190] width 220 height 27
type input "1"
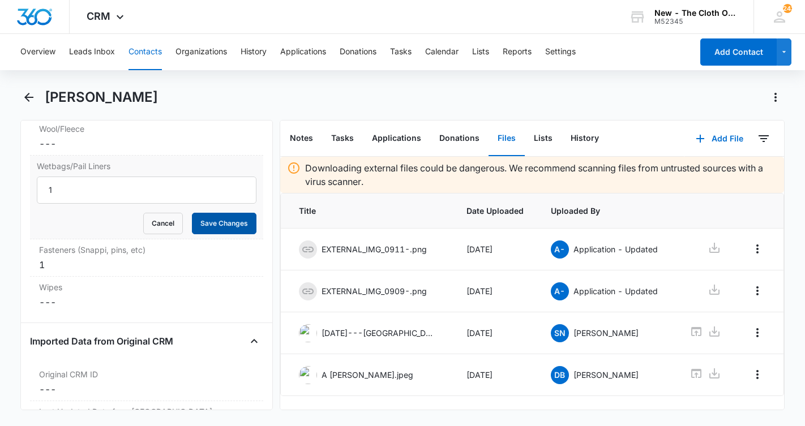
click at [212, 224] on button "Save Changes" at bounding box center [224, 224] width 65 height 22
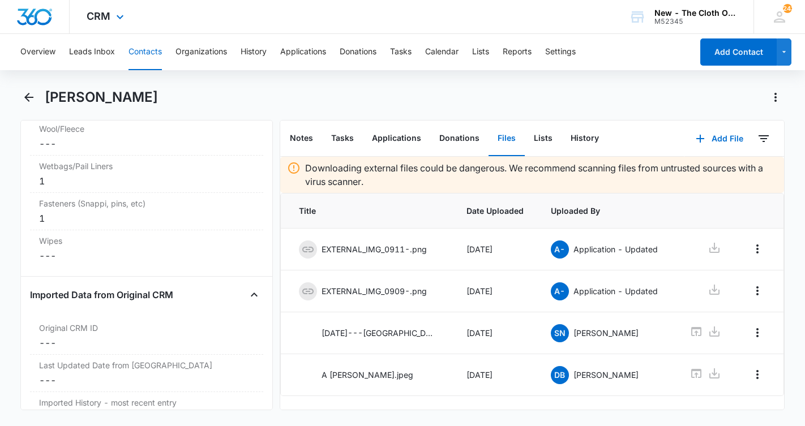
click at [68, 2] on div at bounding box center [35, 16] width 70 height 33
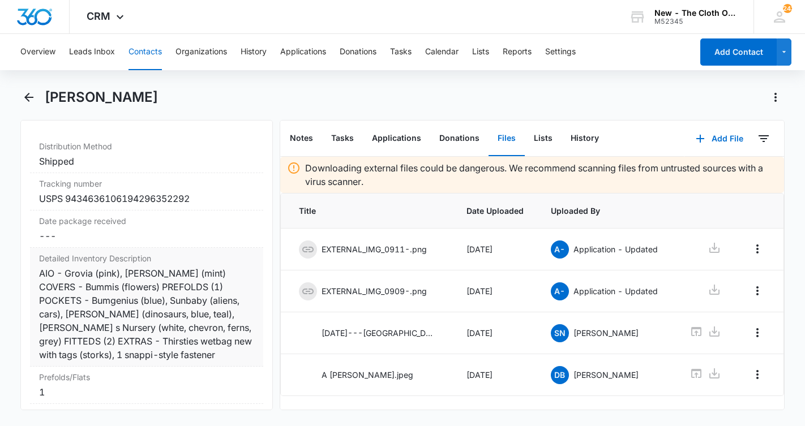
scroll to position [2676, 0]
click at [185, 205] on div "USPS 9434636106194296352292" at bounding box center [146, 199] width 215 height 14
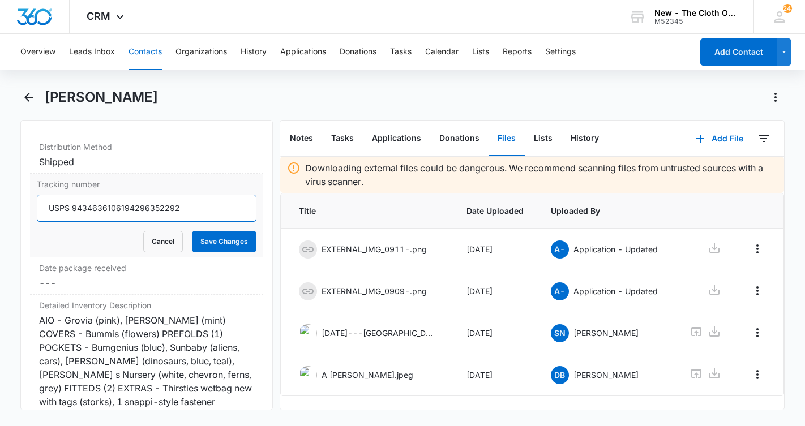
click at [192, 207] on input "USPS 9434636106194296352292" at bounding box center [147, 208] width 220 height 27
drag, startPoint x: 192, startPoint y: 211, endPoint x: 72, endPoint y: 205, distance: 120.1
click at [72, 205] on input "USPS 9434636106194296352292" at bounding box center [147, 208] width 220 height 27
click at [168, 247] on button "Cancel" at bounding box center [163, 242] width 40 height 22
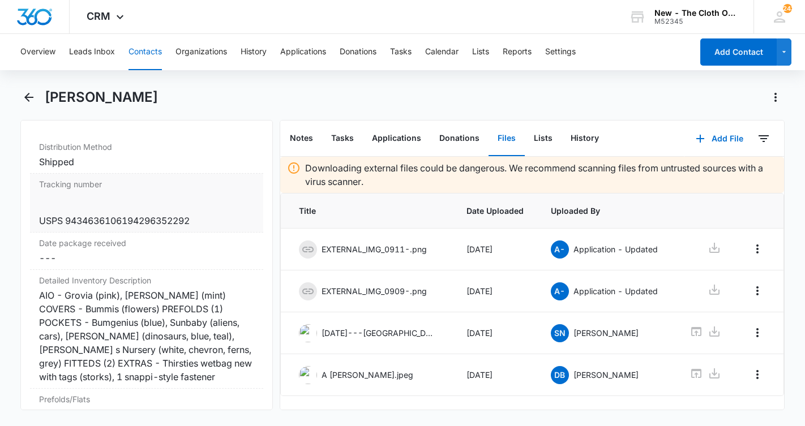
click at [168, 247] on div "Date package received Cancel Save Changes ---" at bounding box center [146, 251] width 233 height 37
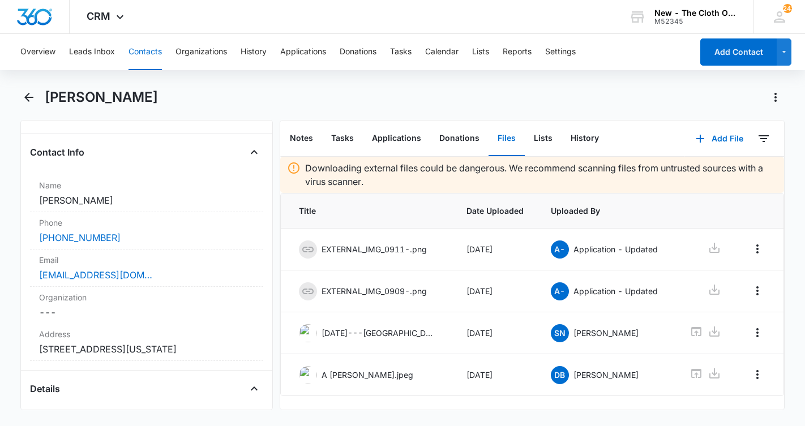
scroll to position [178, 0]
